Goal: Check status: Check status

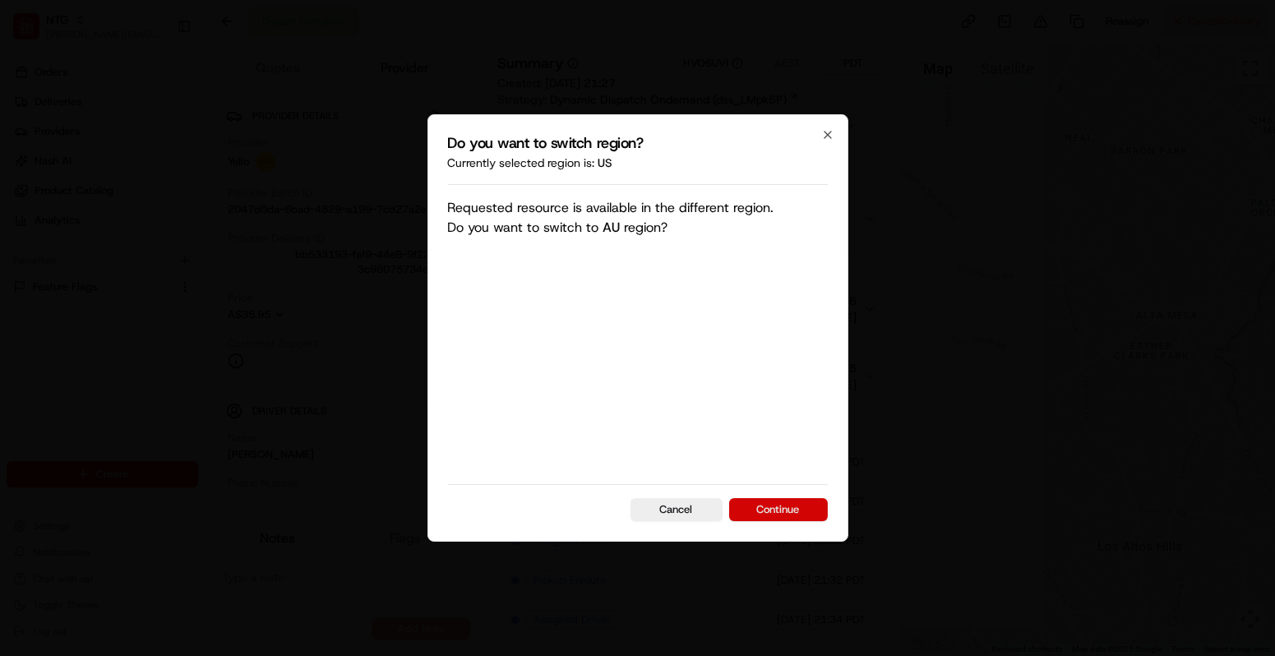
click at [737, 512] on button "Continue" at bounding box center [778, 509] width 99 height 23
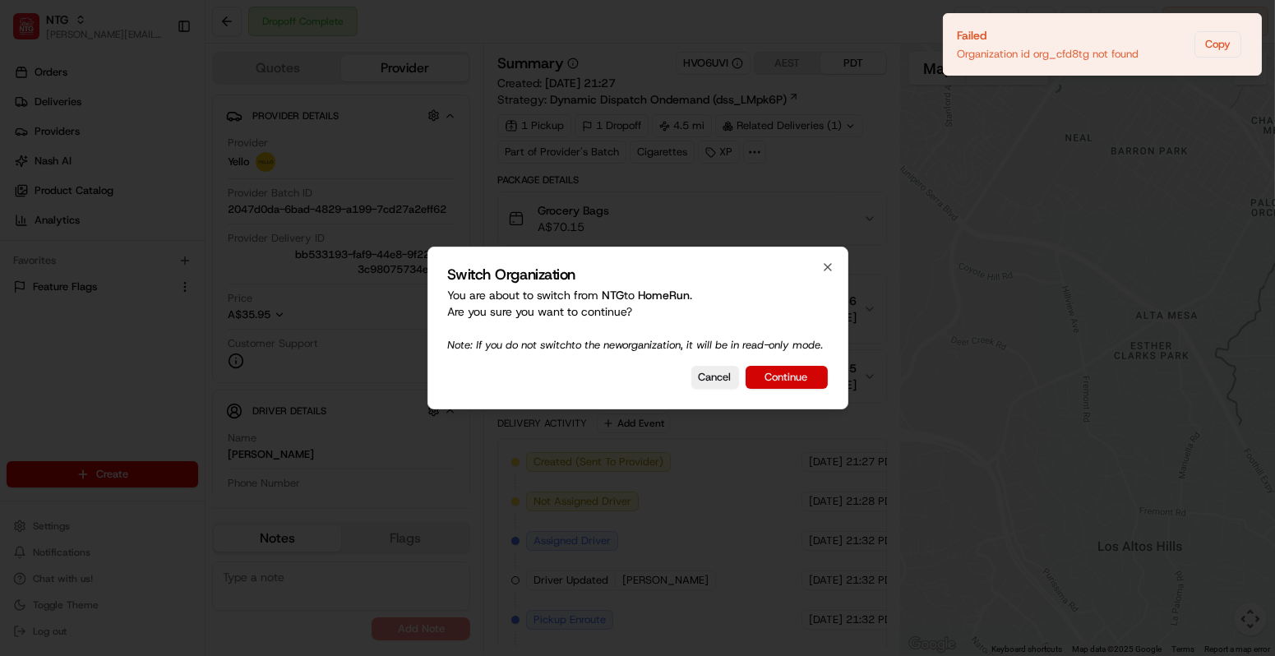
click at [768, 382] on button "Continue" at bounding box center [787, 377] width 82 height 23
